Goal: Task Accomplishment & Management: Use online tool/utility

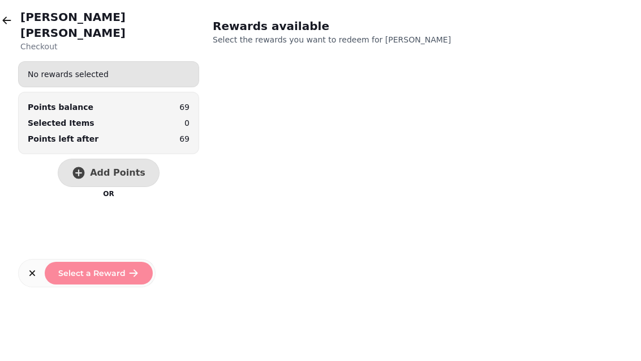
click at [13, 4] on div "[PERSON_NAME] Checkout No rewards selected Points balance 69 Selected Items 0 P…" at bounding box center [320, 180] width 641 height 361
click at [2, 11] on button "button" at bounding box center [6, 20] width 23 height 23
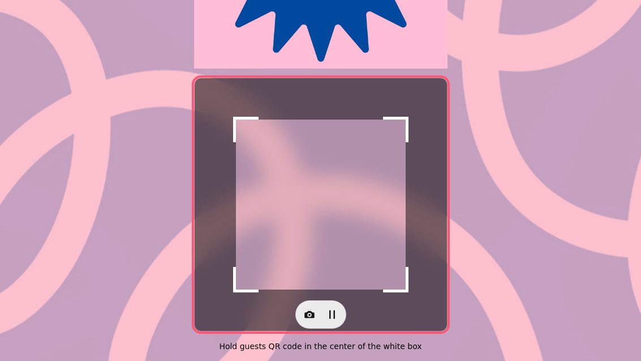
scroll to position [233, 0]
click at [312, 311] on icon "button" at bounding box center [310, 314] width 10 height 7
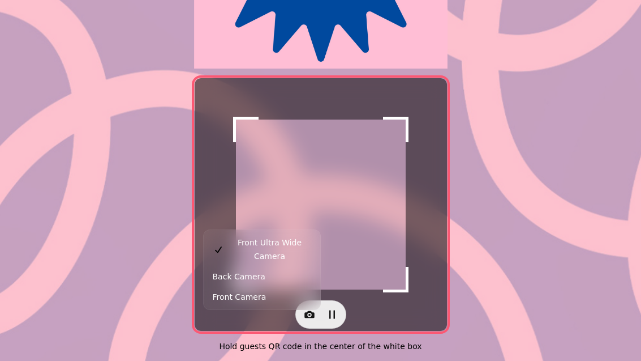
click at [265, 269] on button "Back Camera" at bounding box center [262, 276] width 112 height 20
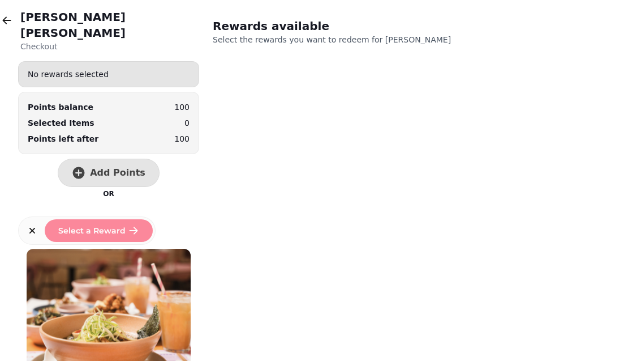
click at [107, 168] on span "Add Points" at bounding box center [117, 172] width 55 height 9
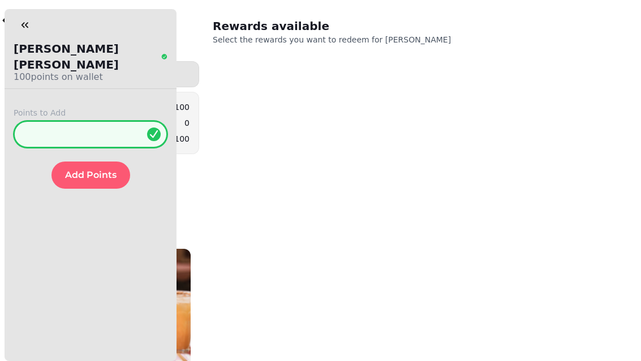
click at [85, 121] on input "*" at bounding box center [91, 134] width 154 height 27
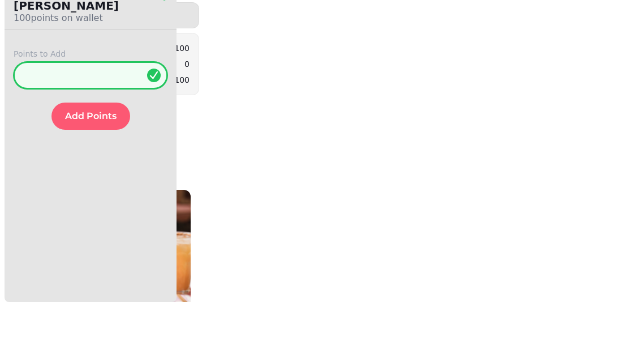
type input "**"
click at [112, 161] on button "Add Points" at bounding box center [91, 174] width 79 height 27
